Goal: Find specific page/section: Find specific page/section

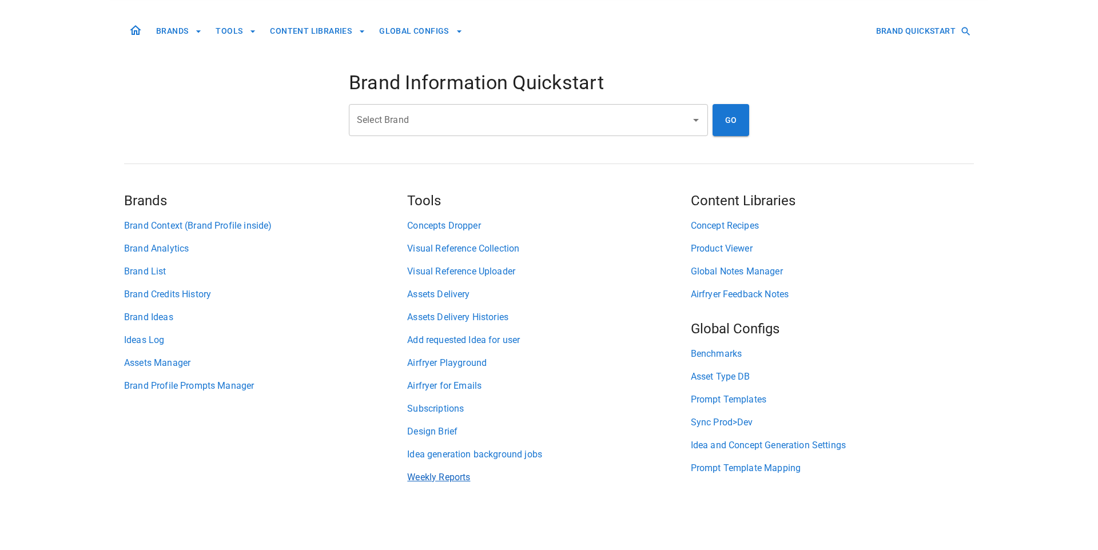
click at [441, 483] on link "Weekly Reports" at bounding box center [548, 478] width 283 height 14
click at [442, 479] on link "Weekly Reports" at bounding box center [548, 478] width 283 height 14
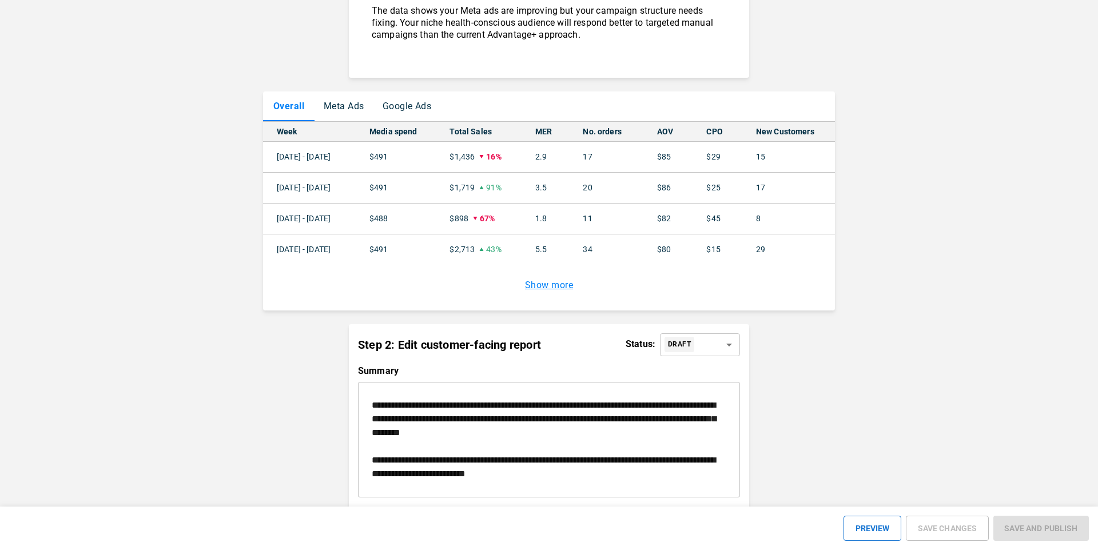
scroll to position [1203, 0]
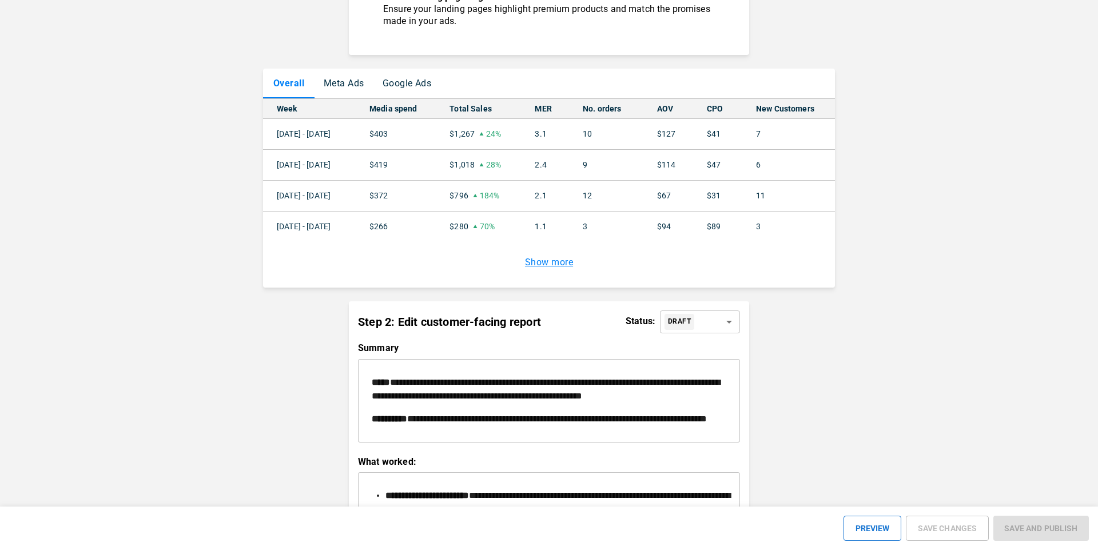
scroll to position [896, 0]
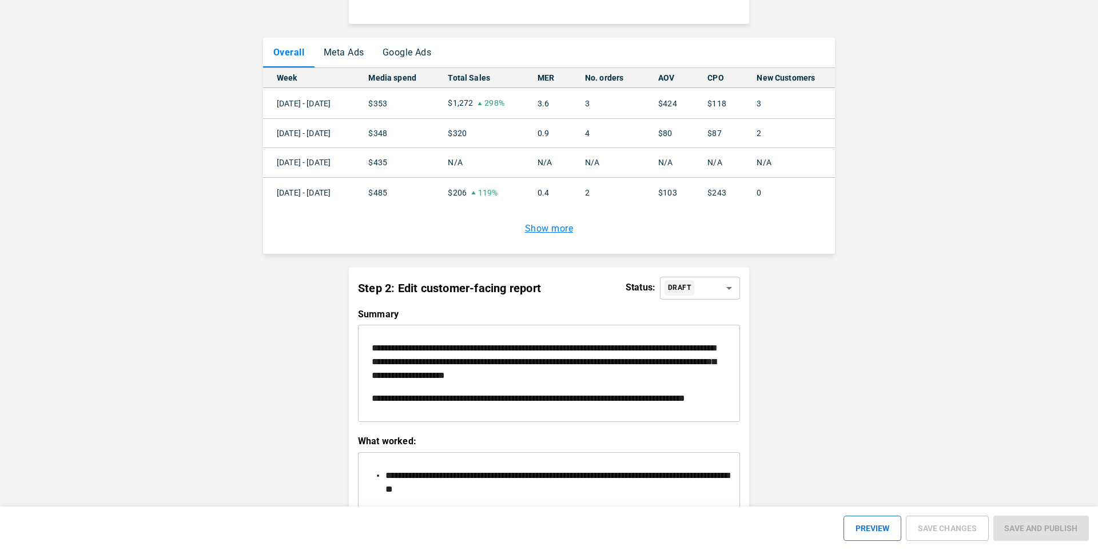
scroll to position [1042, 0]
